Goal: Book appointment/travel/reservation

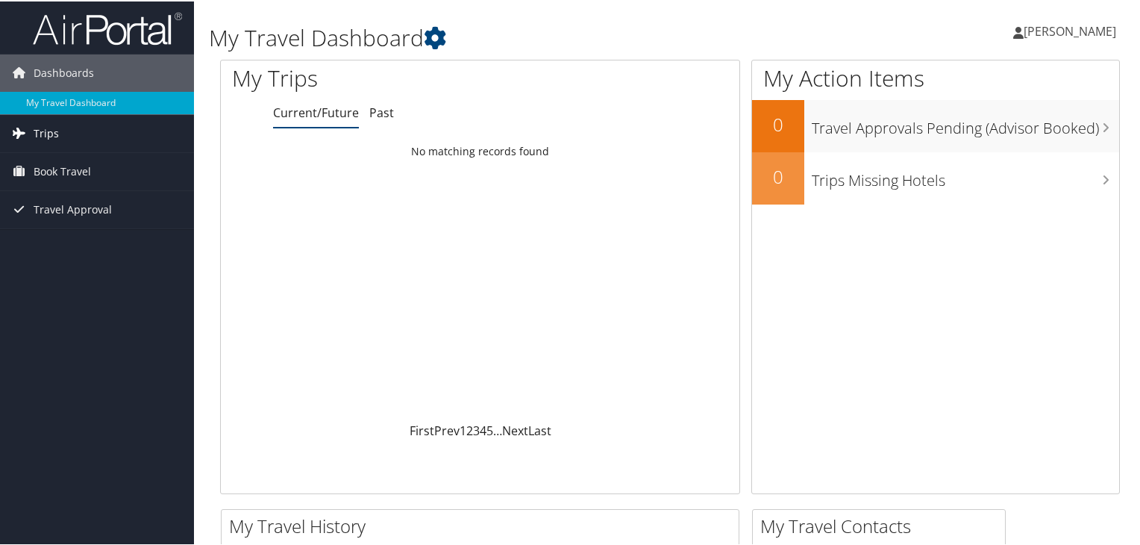
click at [52, 134] on span "Trips" at bounding box center [46, 131] width 25 height 37
click at [81, 234] on span "Book Travel" at bounding box center [62, 237] width 57 height 37
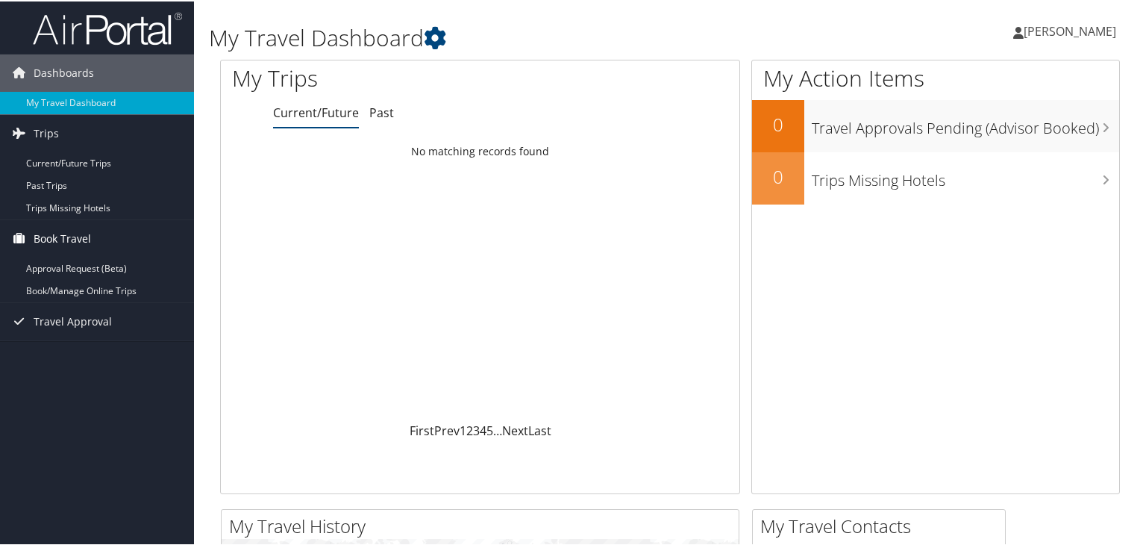
click at [69, 239] on span "Book Travel" at bounding box center [62, 237] width 57 height 37
click at [69, 236] on span "Book Travel" at bounding box center [62, 237] width 57 height 37
click at [81, 292] on link "Book/Manage Online Trips" at bounding box center [97, 289] width 194 height 22
